Goal: Information Seeking & Learning: Learn about a topic

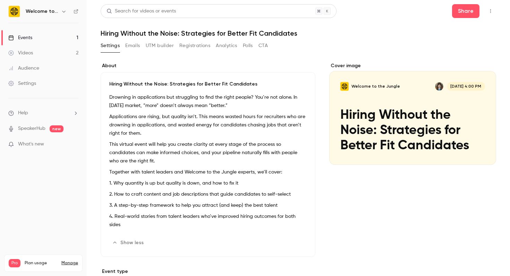
click at [35, 38] on link "Events 1" at bounding box center [43, 37] width 87 height 15
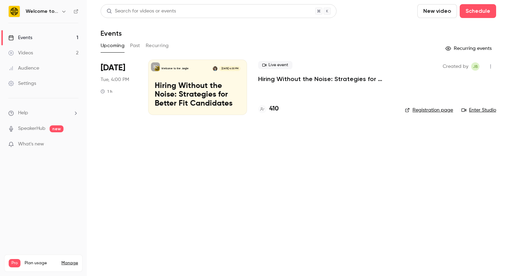
click at [293, 80] on p "Hiring Without the Noise: Strategies for Better Fit Candidates" at bounding box center [326, 79] width 136 height 8
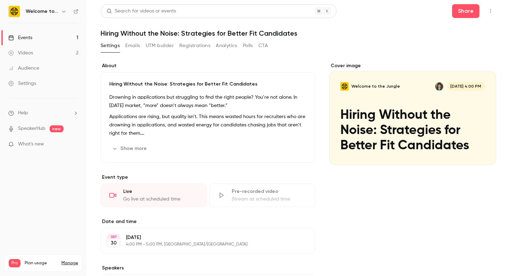
click at [152, 25] on header "Search for videos or events Share Hiring Without the Noise: Strategies for Bett…" at bounding box center [298, 20] width 395 height 33
click at [92, 7] on main "Search for videos or events Share Hiring Without the Noise: Strategies for Bett…" at bounding box center [298, 138] width 423 height 276
click at [148, 61] on div "About Hiring Without the Noise: Strategies for Better Fit Candidates Drowning i…" at bounding box center [298, 214] width 395 height 320
click at [92, 17] on main "Search for videos or events Share Hiring Without the Noise: Strategies for Bett…" at bounding box center [298, 138] width 423 height 276
click at [93, 5] on main "Search for videos or events Share Hiring Without the Noise: Strategies for Bett…" at bounding box center [298, 138] width 423 height 276
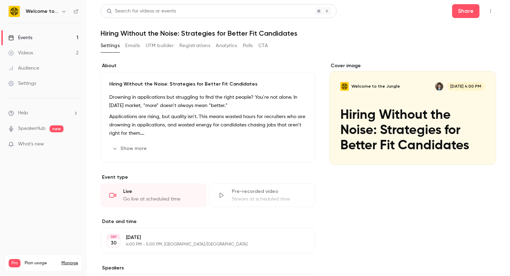
click at [183, 64] on label "About" at bounding box center [208, 65] width 215 height 7
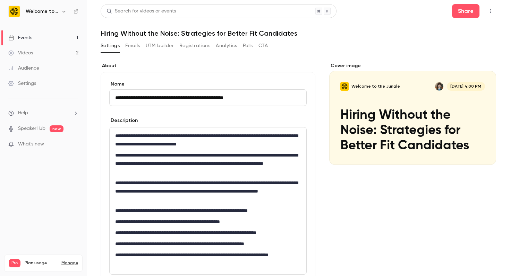
click at [210, 35] on h1 "Hiring Without the Noise: Strategies for Better Fit Candidates" at bounding box center [298, 33] width 395 height 8
drag, startPoint x: 210, startPoint y: 35, endPoint x: 205, endPoint y: 33, distance: 5.4
click at [205, 33] on h1 "Hiring Without the Noise: Strategies for Better Fit Candidates" at bounding box center [298, 33] width 395 height 8
